Goal: Information Seeking & Learning: Learn about a topic

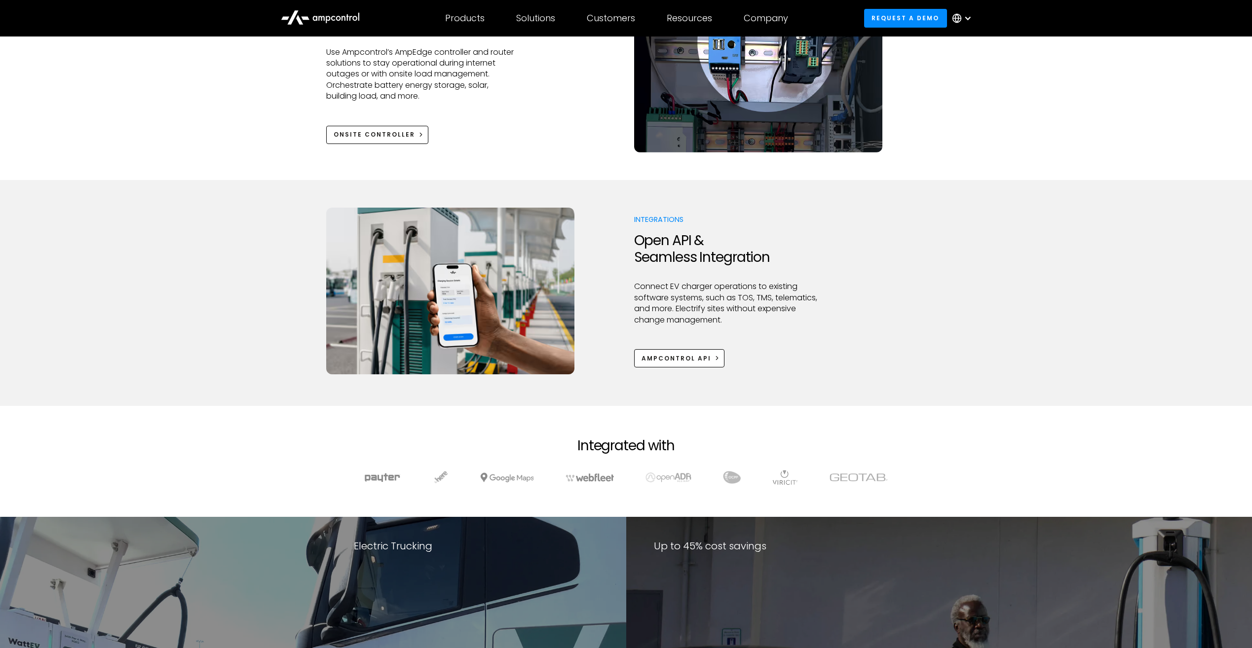
scroll to position [1480, 0]
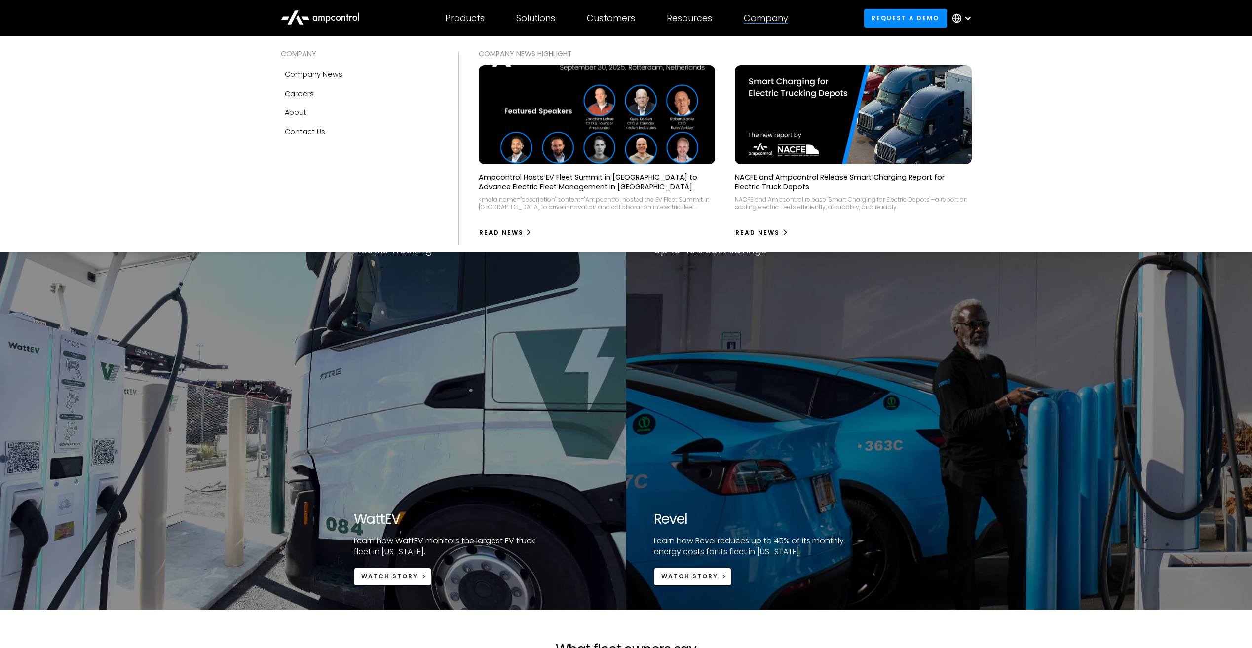
click at [590, 122] on img at bounding box center [597, 114] width 260 height 109
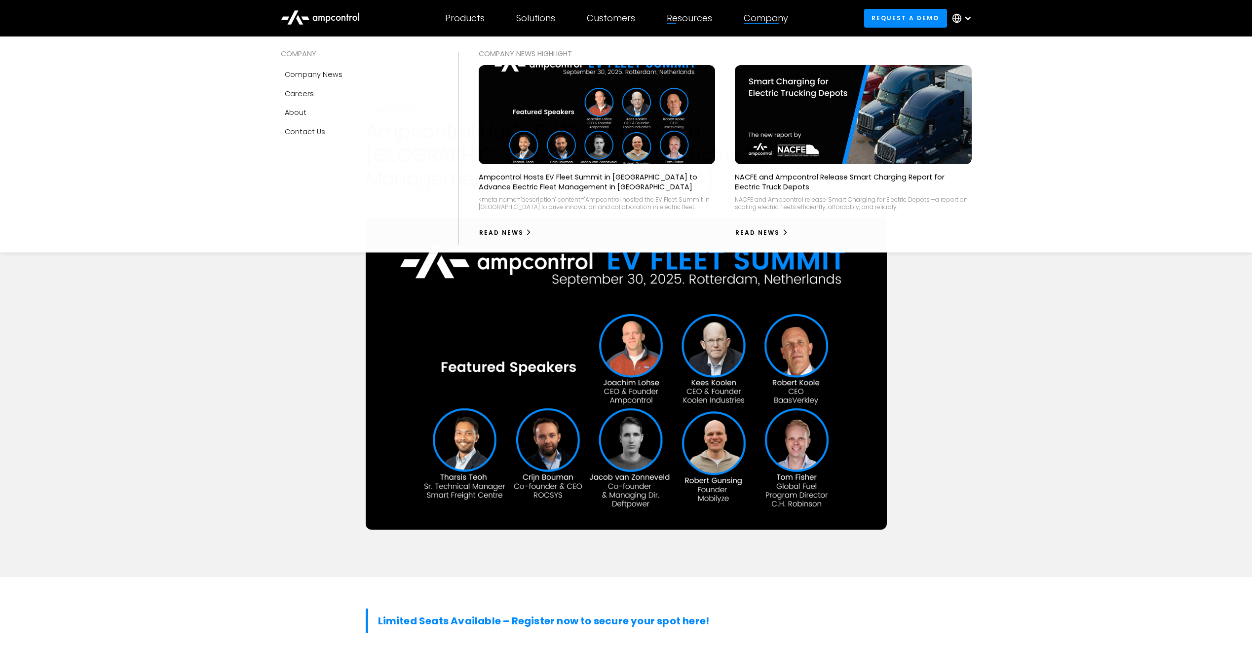
click at [762, 13] on div "Company" at bounding box center [766, 18] width 44 height 11
click at [783, 19] on div "Company" at bounding box center [766, 18] width 44 height 11
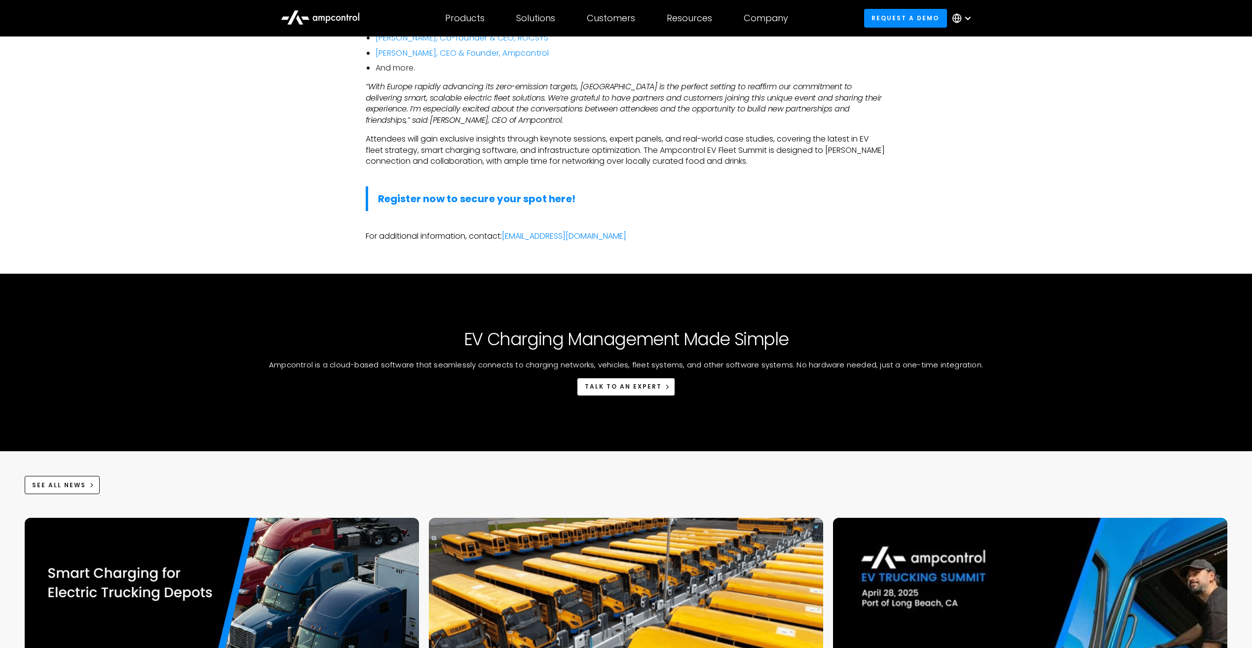
scroll to position [888, 0]
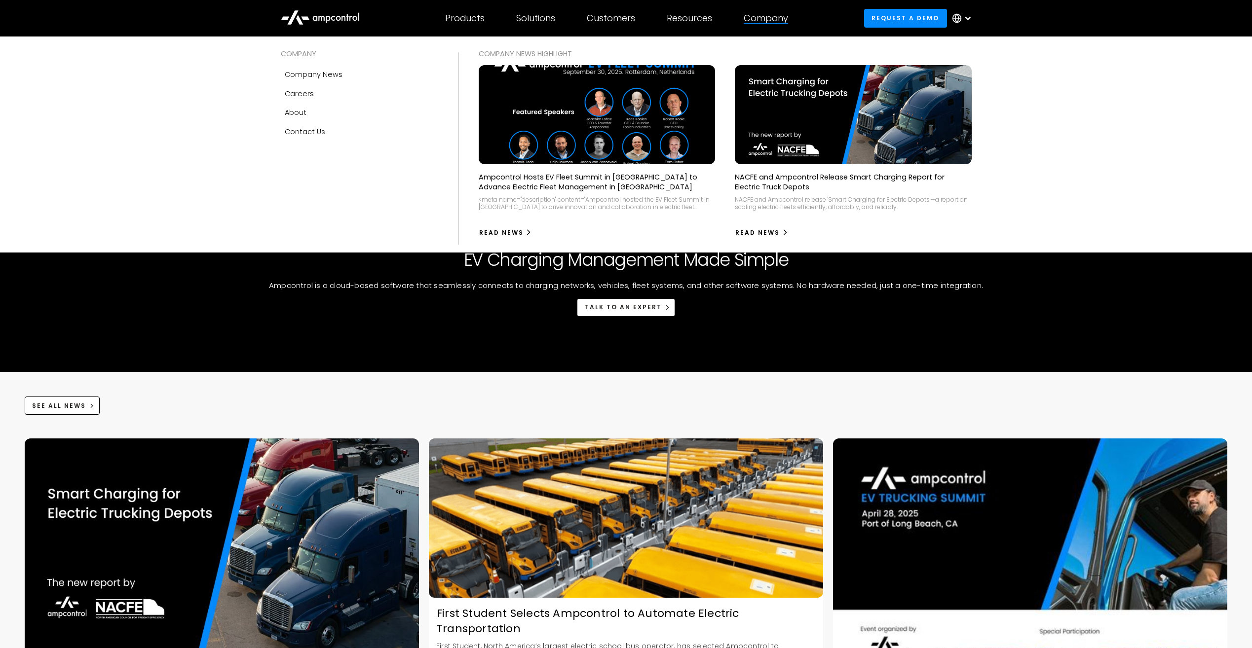
click at [774, 16] on div "Company" at bounding box center [766, 18] width 44 height 11
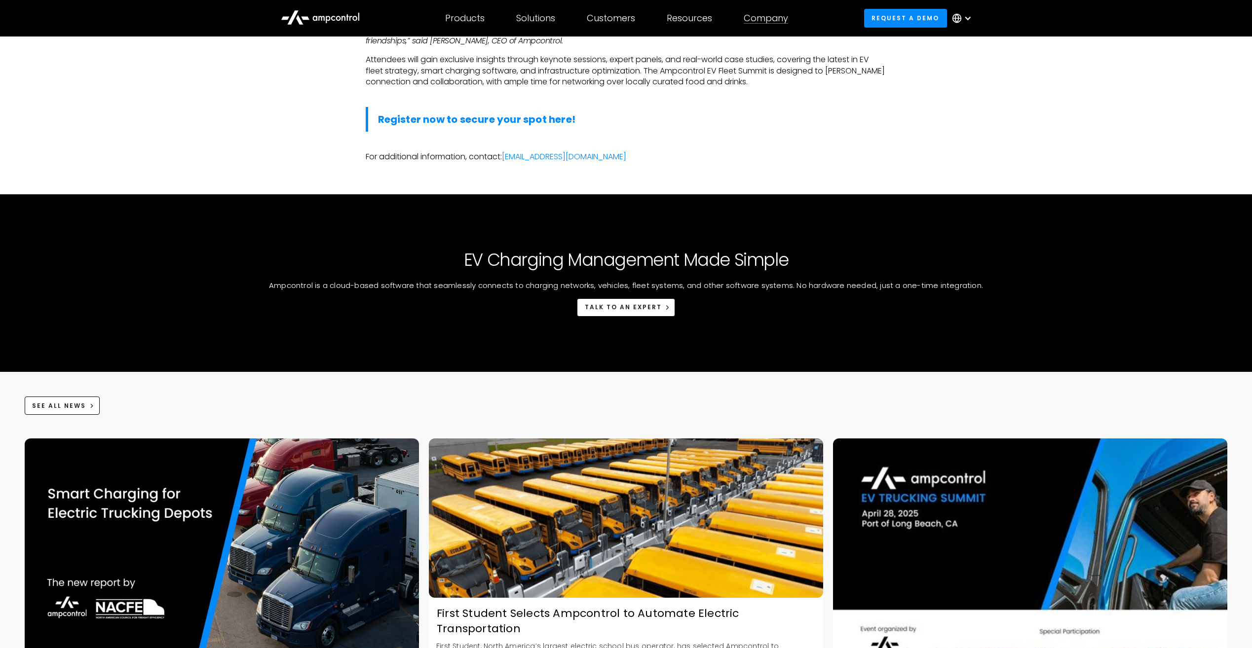
click at [712, 20] on div "Resources" at bounding box center [689, 18] width 45 height 11
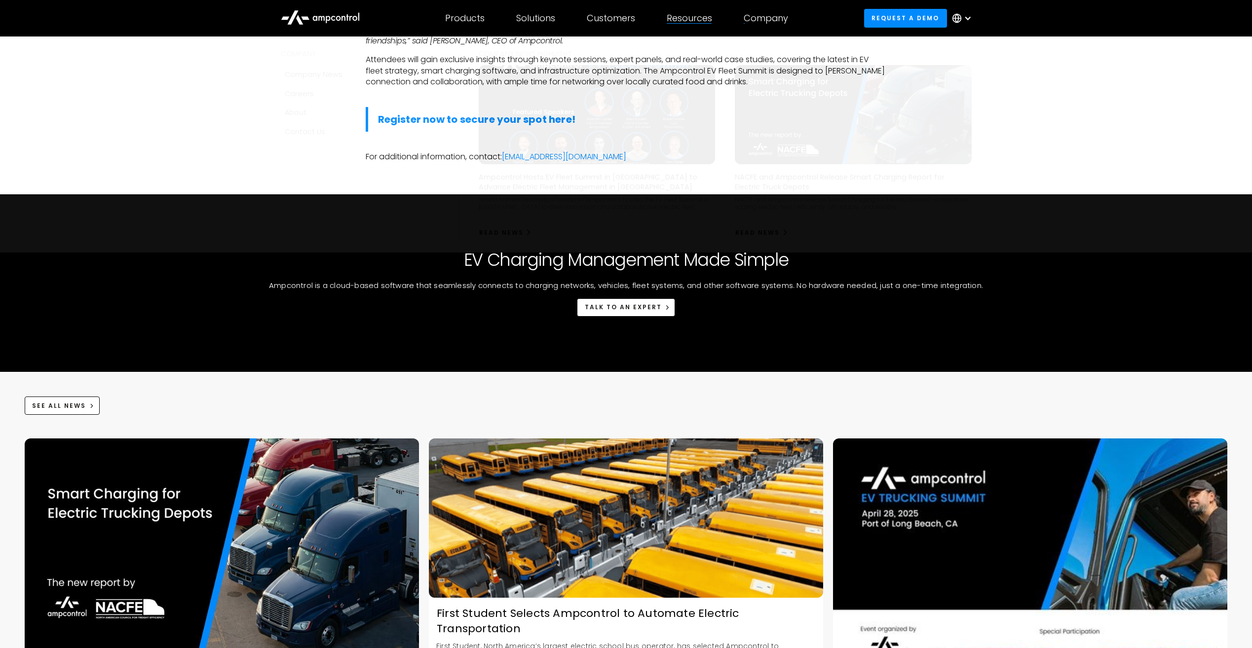
click at [765, 15] on div "Company" at bounding box center [766, 18] width 44 height 11
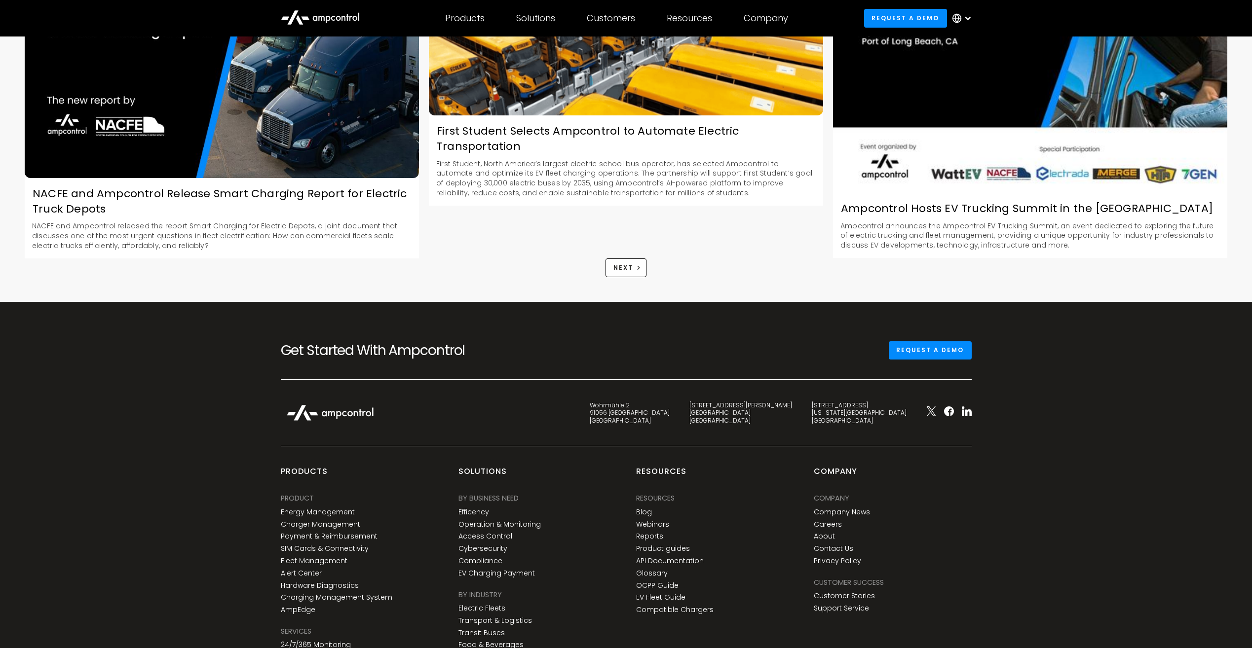
scroll to position [1475, 0]
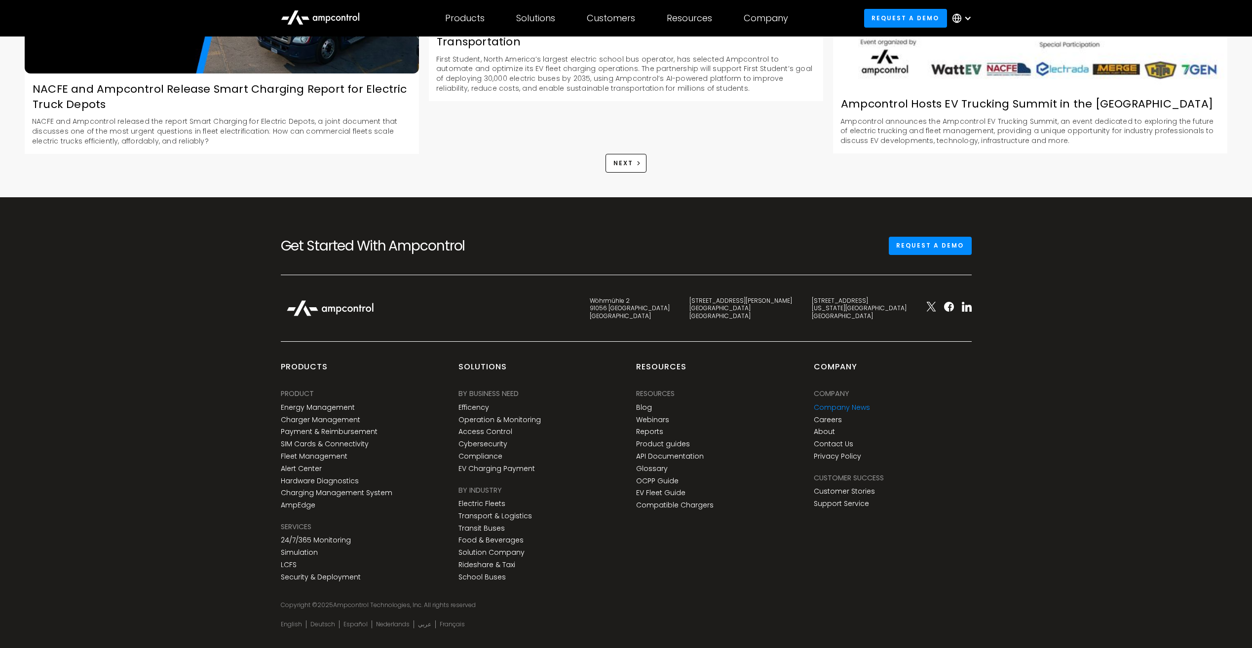
click at [852, 404] on link "Company News" at bounding box center [842, 408] width 56 height 8
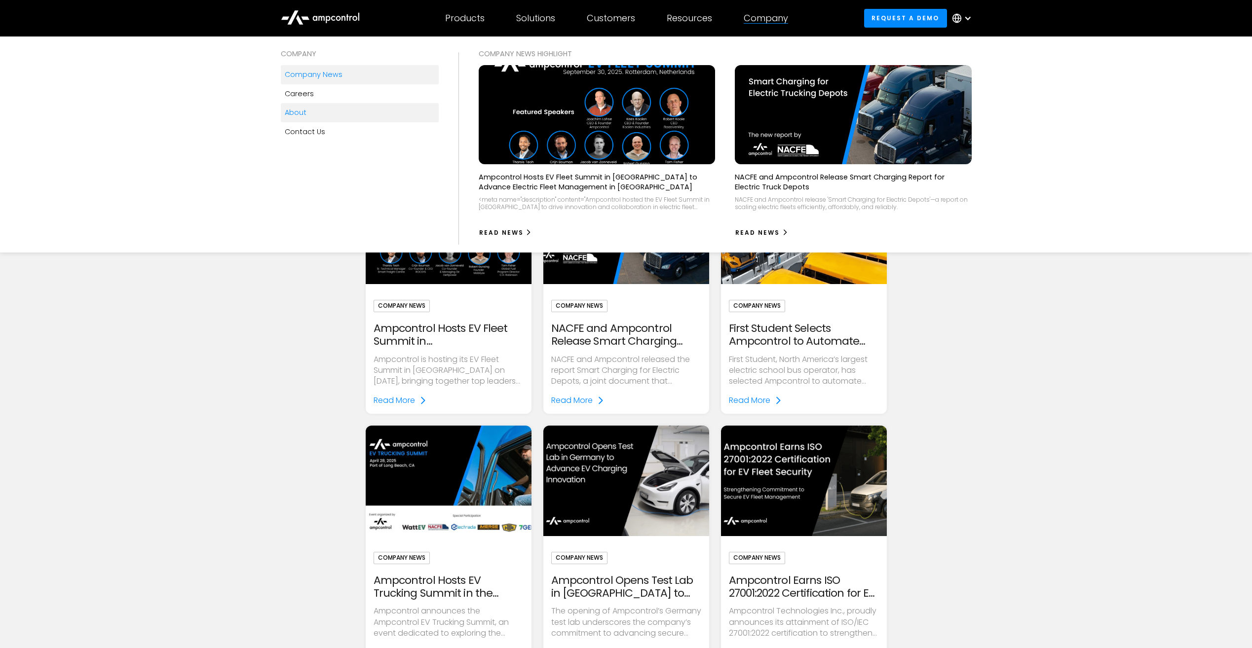
click at [307, 117] on link "About" at bounding box center [360, 112] width 158 height 19
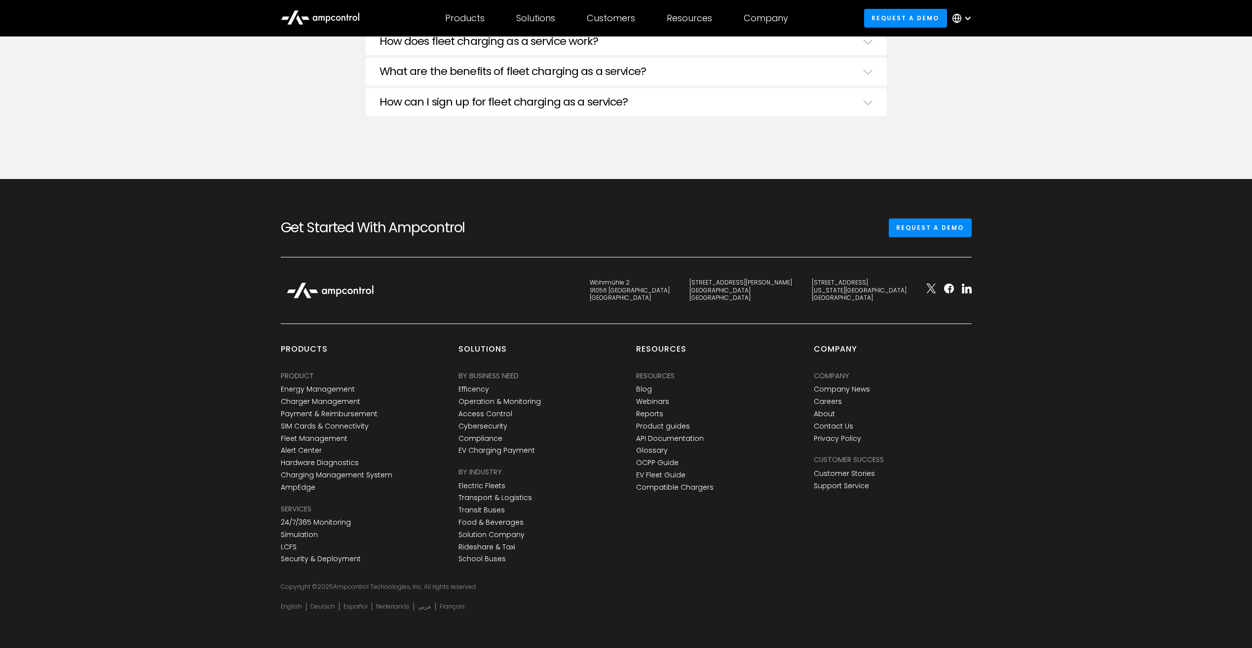
scroll to position [3678, 0]
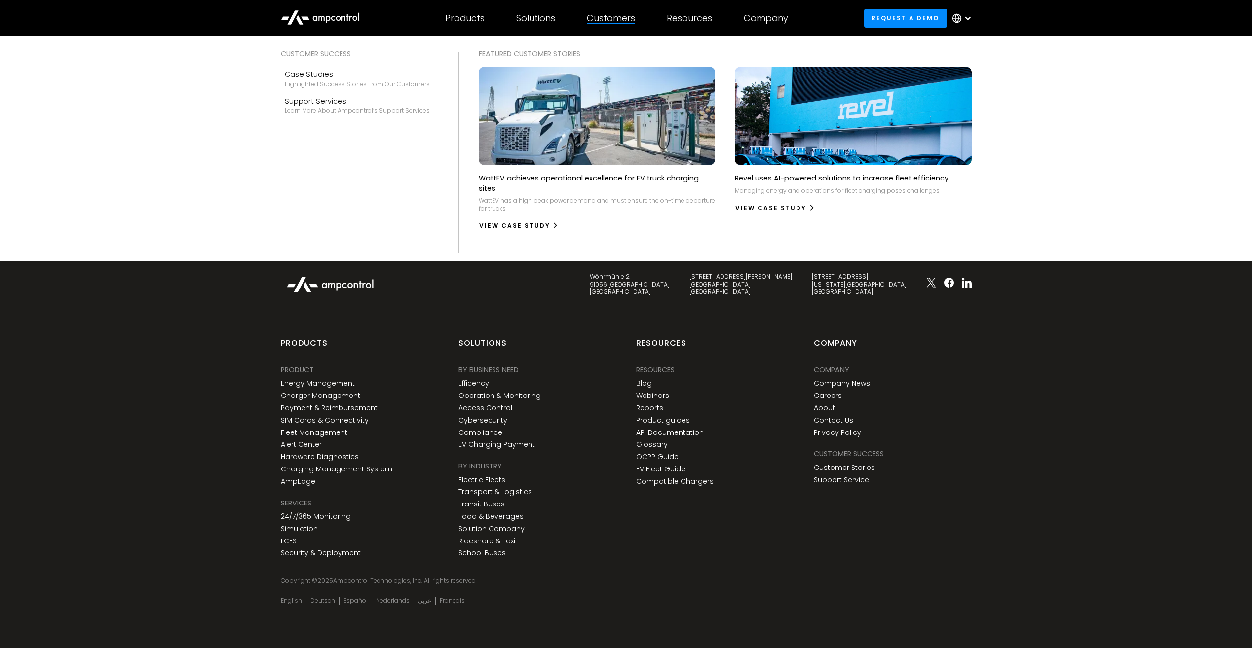
click at [796, 140] on img at bounding box center [853, 116] width 250 height 105
